Goal: Information Seeking & Learning: Learn about a topic

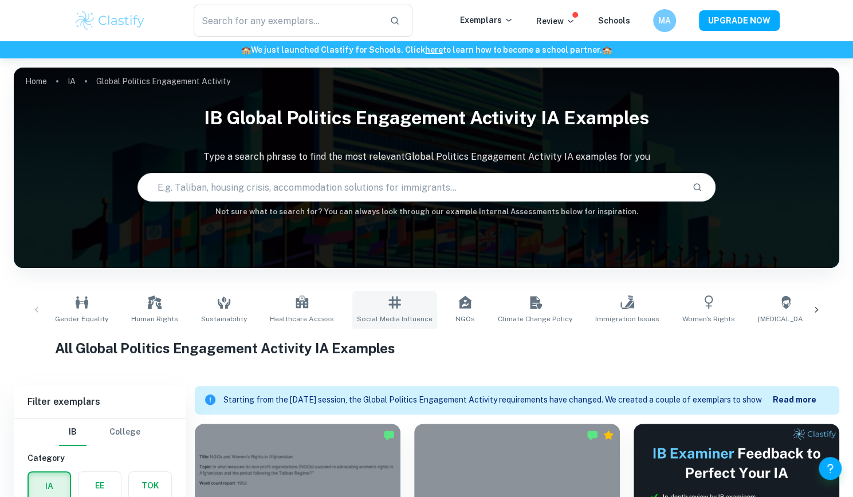
scroll to position [151, 0]
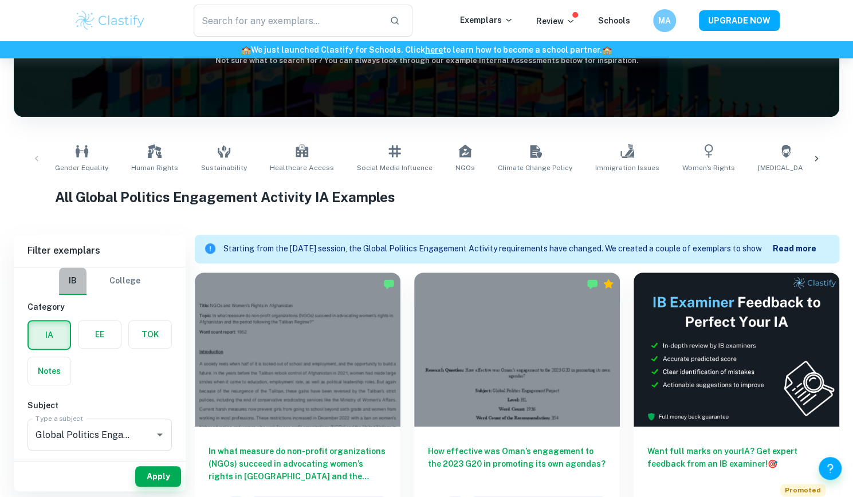
click at [63, 278] on button "IB" at bounding box center [72, 280] width 27 height 27
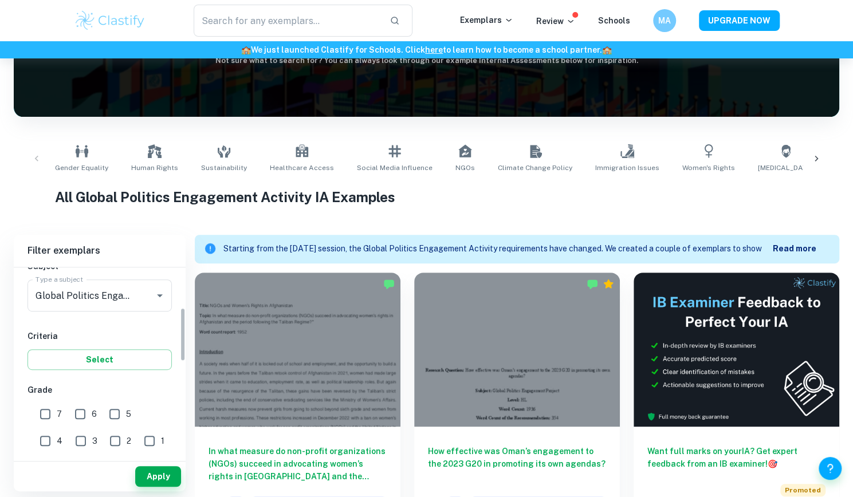
scroll to position [138, 0]
click at [129, 296] on input "Global Politics Engagement Activity" at bounding box center [84, 297] width 102 height 22
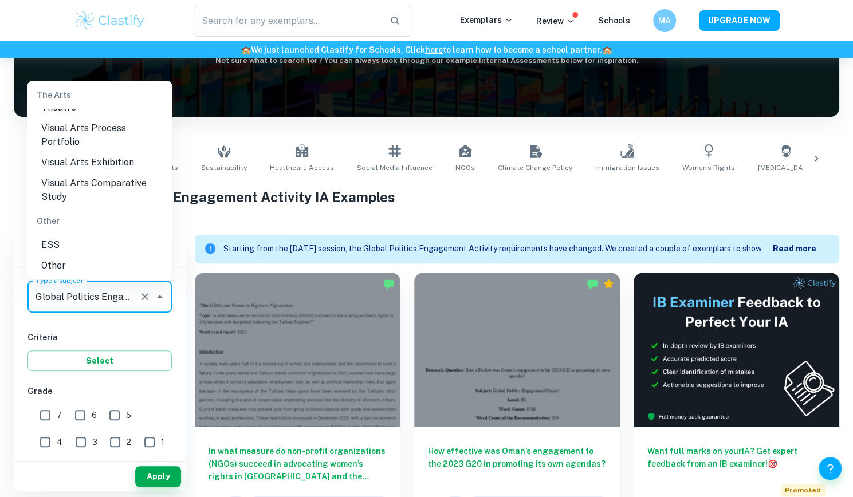
scroll to position [1149, 0]
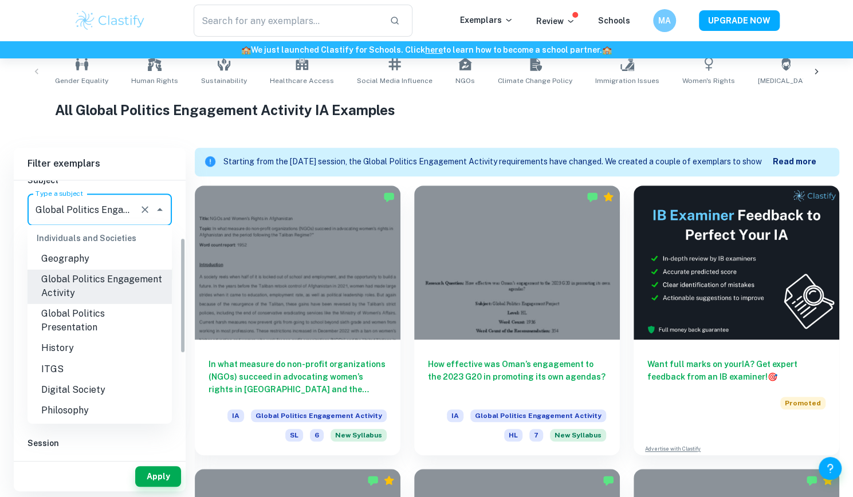
click at [123, 199] on input "Global Politics Engagement Activity" at bounding box center [84, 210] width 102 height 22
click at [141, 209] on icon "Clear" at bounding box center [144, 209] width 11 height 11
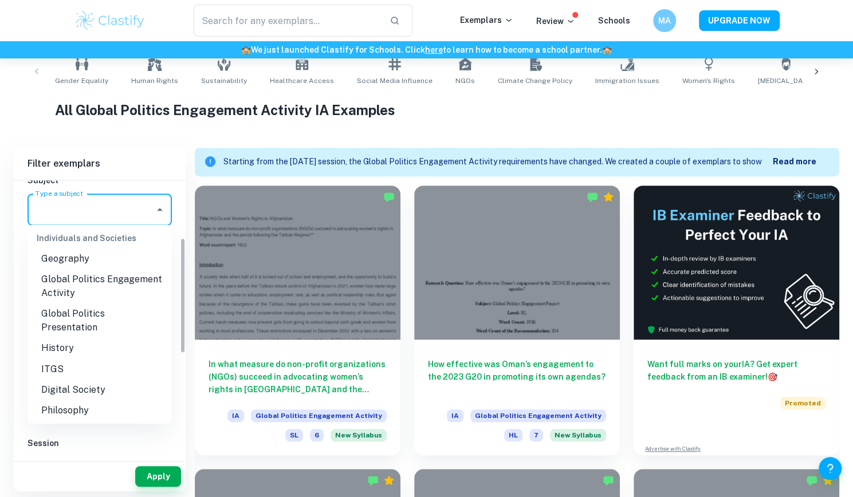
scroll to position [0, 0]
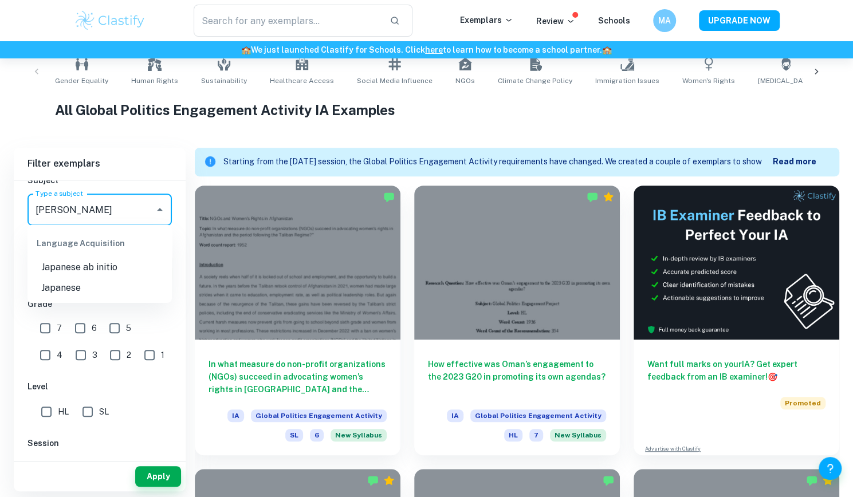
click at [128, 282] on li "Japanese" at bounding box center [99, 288] width 144 height 21
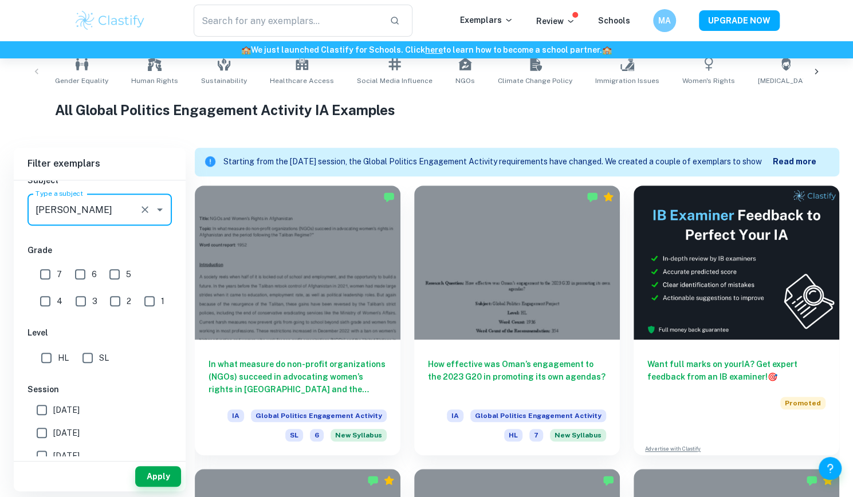
type input "Japanese"
click at [44, 357] on input "HL" at bounding box center [46, 357] width 23 height 23
checkbox input "true"
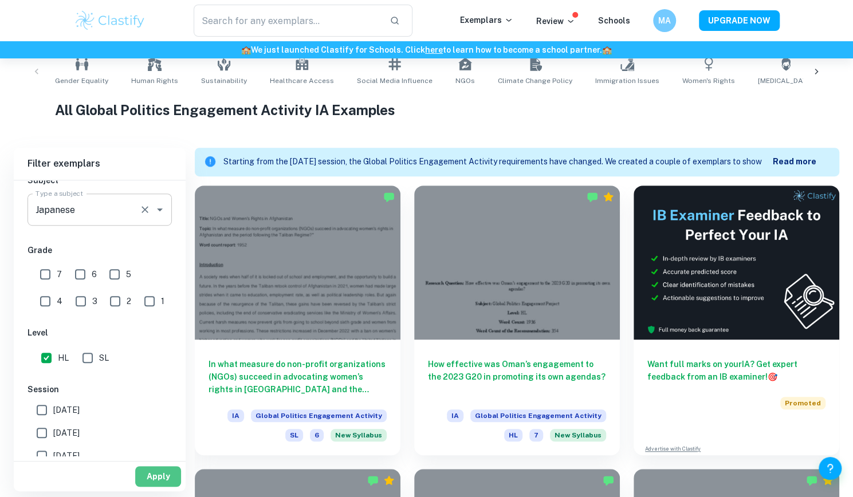
click at [150, 473] on button "Apply" at bounding box center [158, 476] width 46 height 21
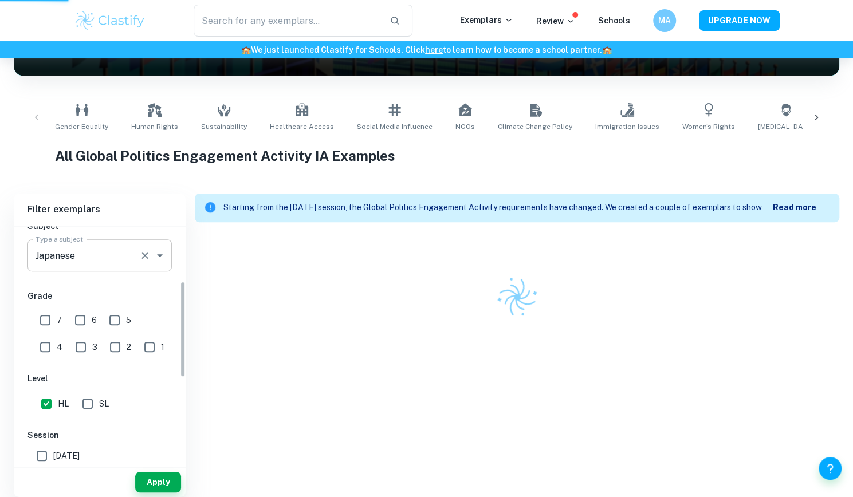
scroll to position [181, 0]
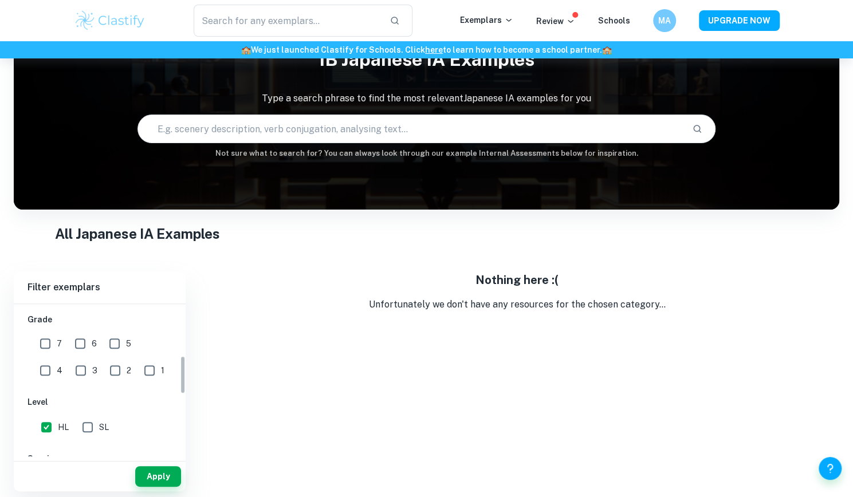
scroll to position [207, 0]
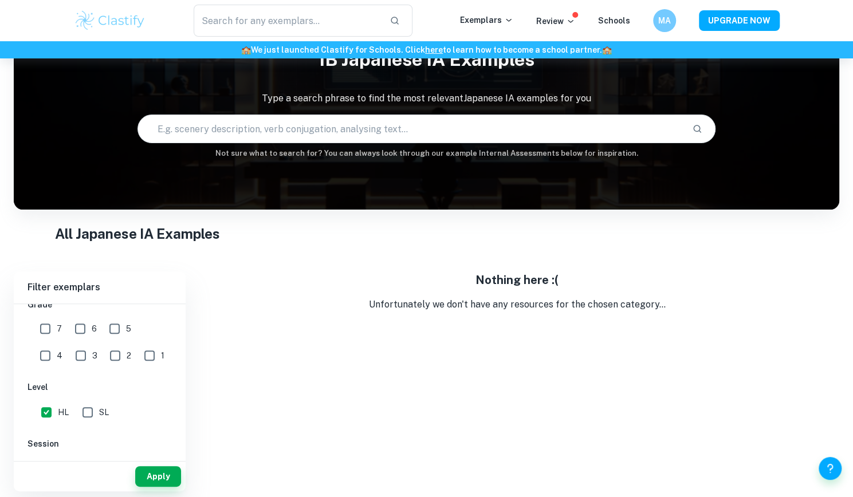
click at [92, 414] on input "SL" at bounding box center [87, 412] width 23 height 23
checkbox input "true"
click at [162, 468] on button "Apply" at bounding box center [158, 476] width 46 height 21
